Goal: Information Seeking & Learning: Learn about a topic

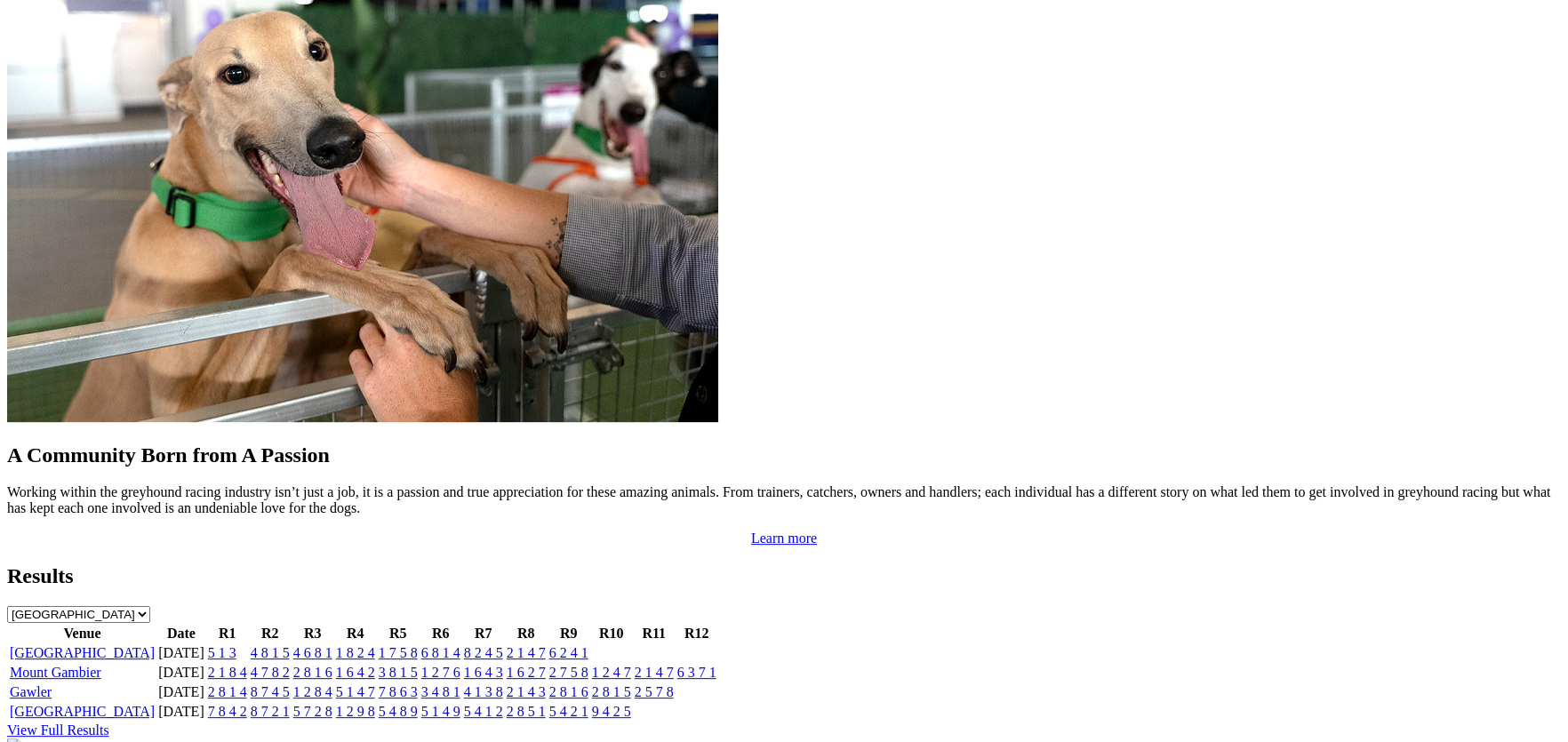
scroll to position [1451, 0]
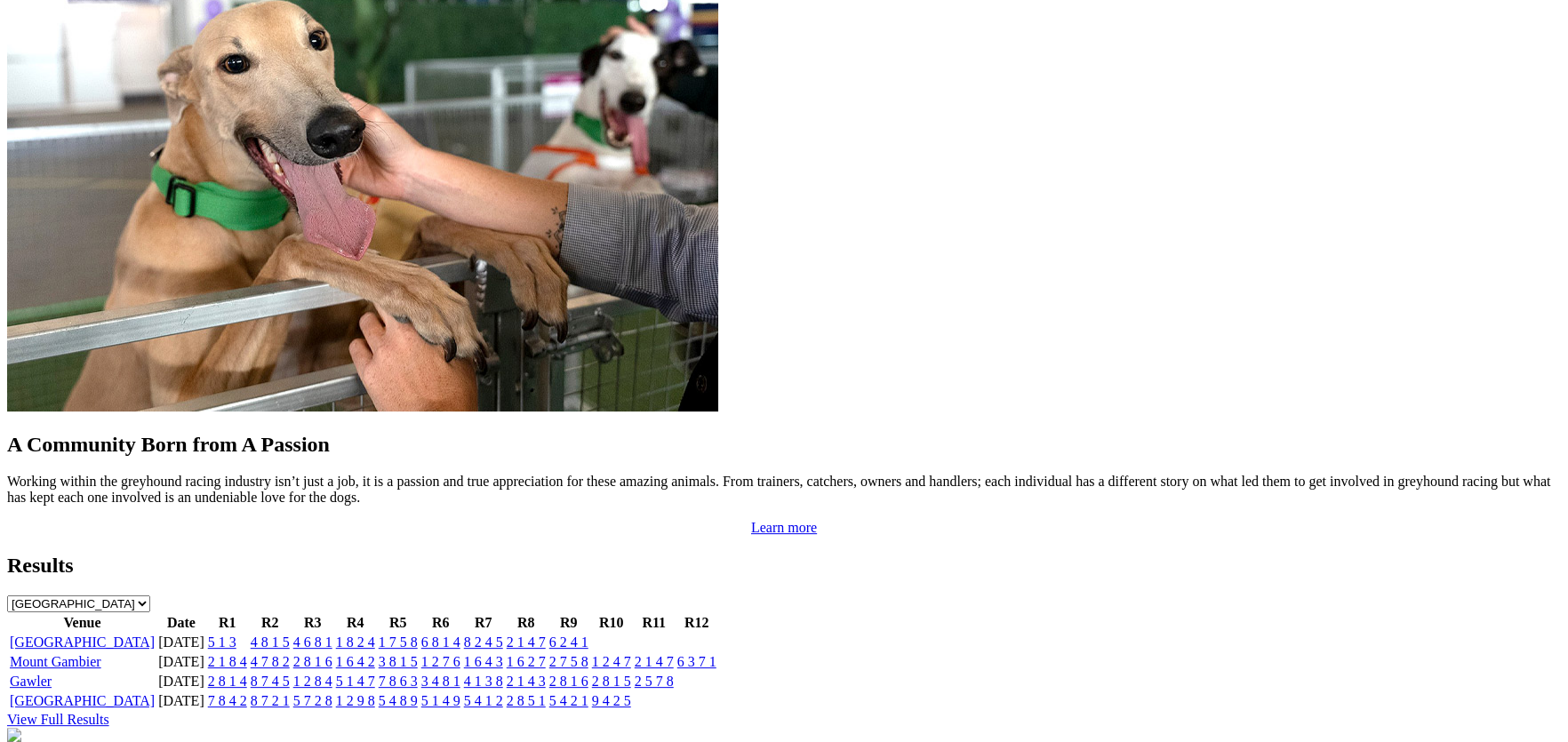
click at [154, 634] on link "Angle Park" at bounding box center [83, 642] width 145 height 15
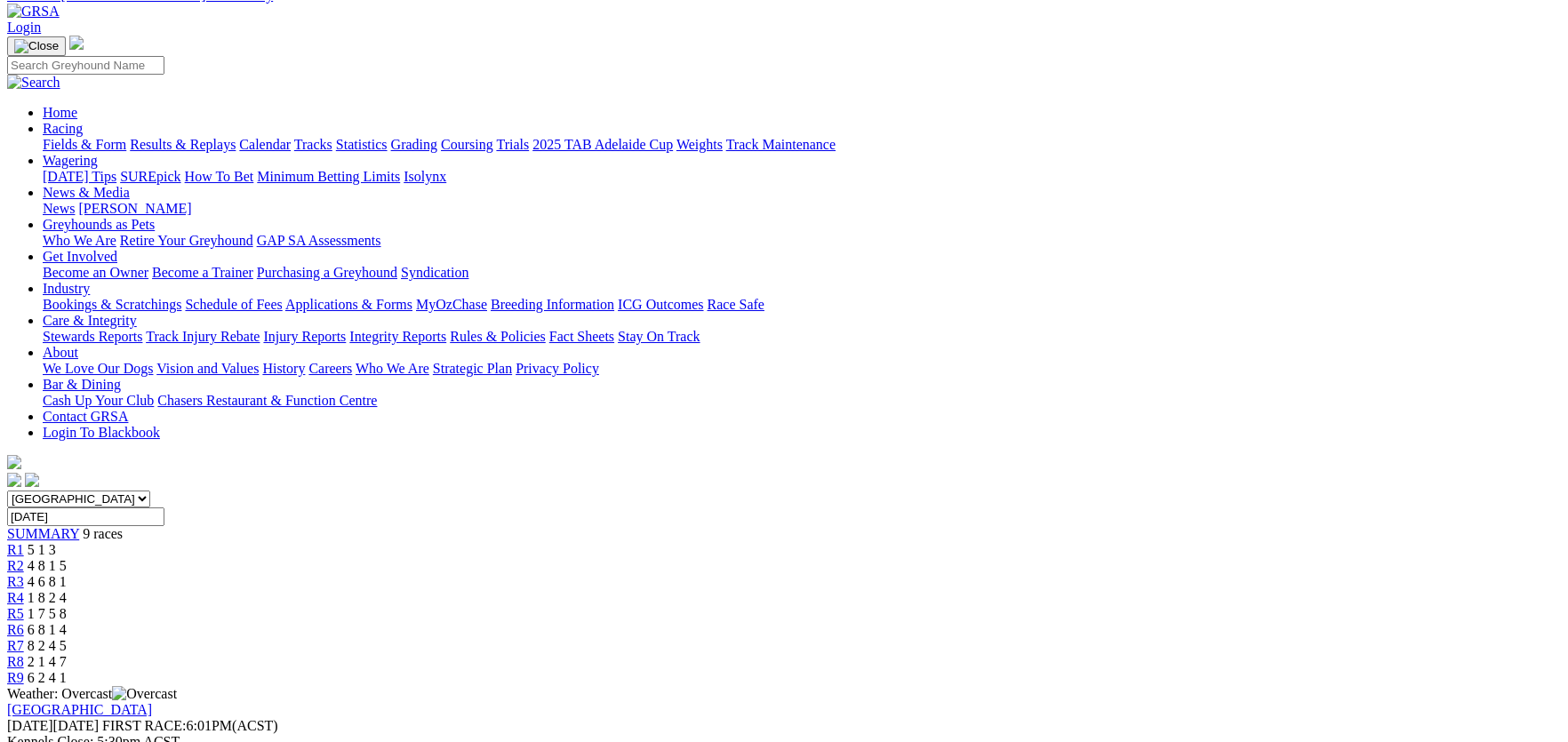
scroll to position [88, 0]
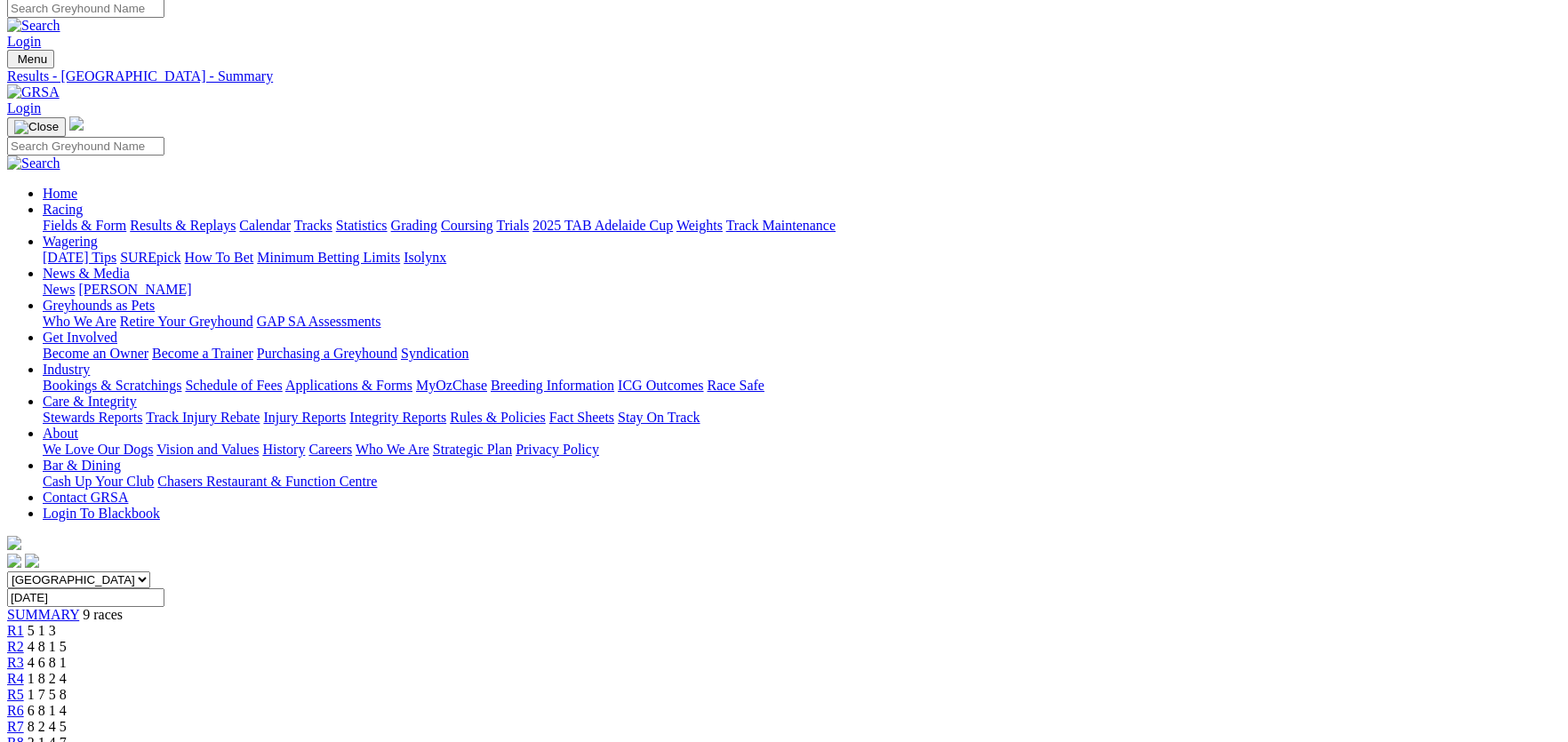
scroll to position [0, 0]
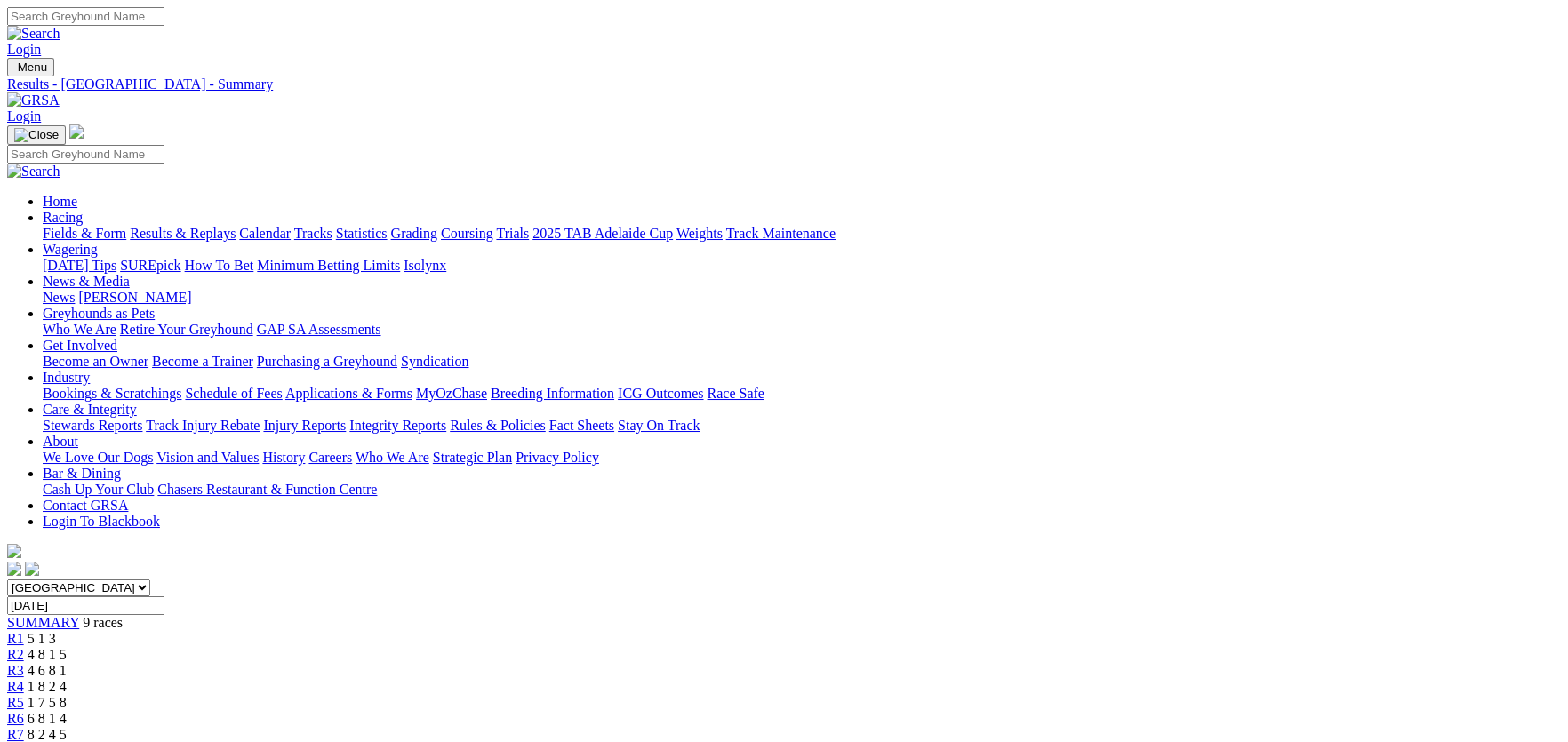
click at [446, 418] on link "Integrity Reports" at bounding box center [397, 425] width 97 height 15
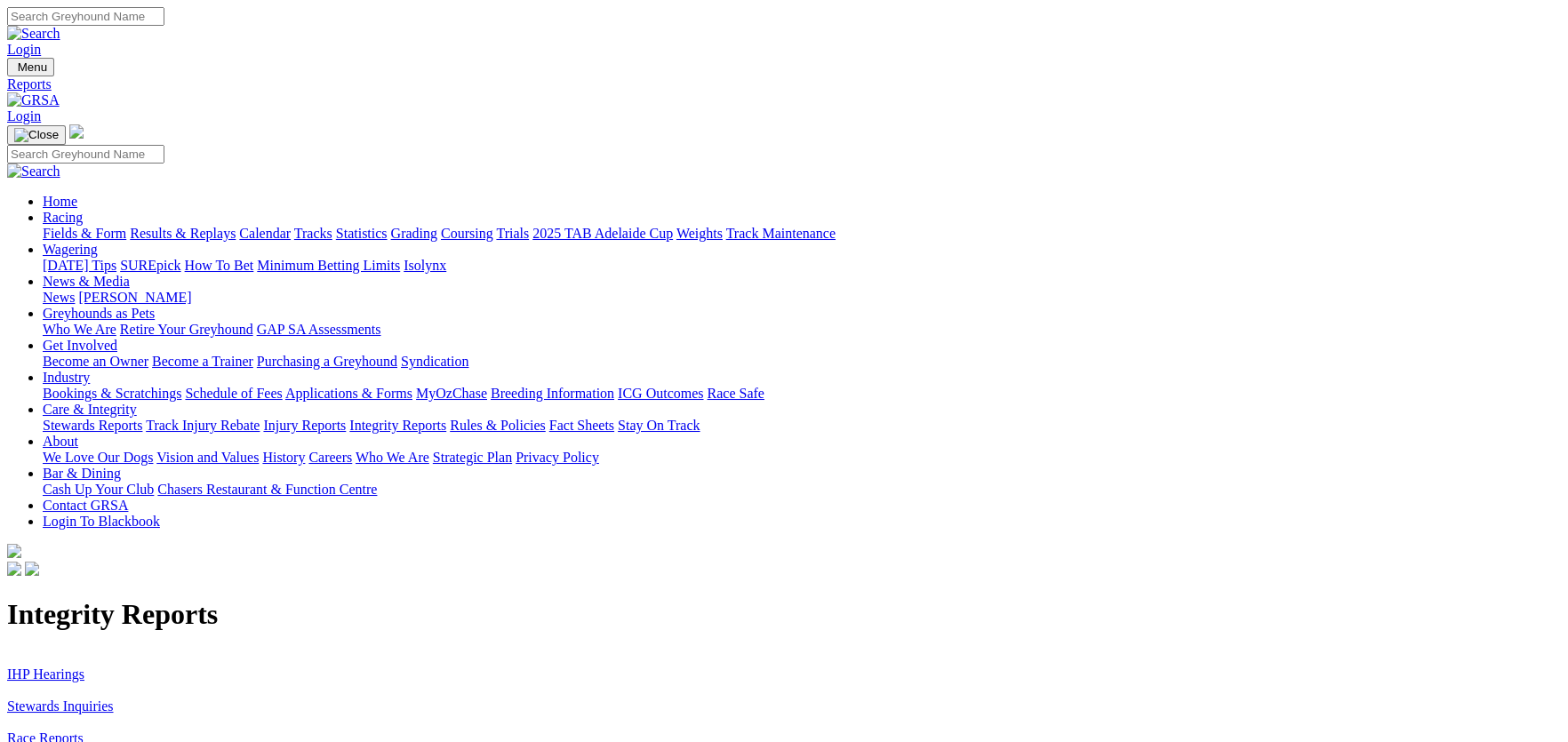
click at [84, 667] on link "IHP Hearings" at bounding box center [46, 674] width 77 height 15
click at [114, 699] on link "Stewards Inquiries" at bounding box center [60, 706] width 107 height 15
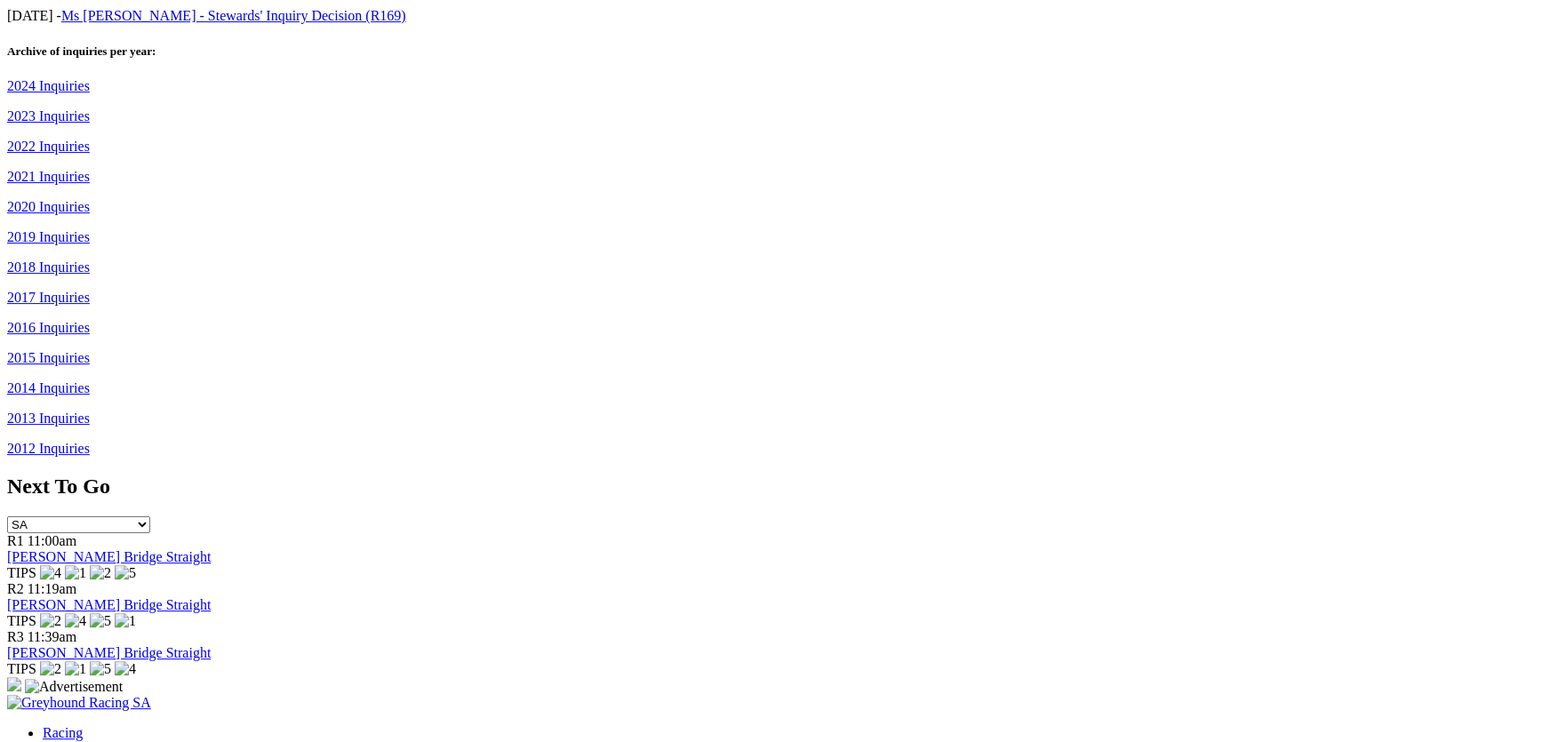
scroll to position [1378, 0]
